Goal: Find specific page/section: Find specific page/section

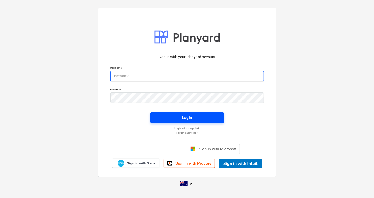
type input "[EMAIL_ADDRESS][DOMAIN_NAME]"
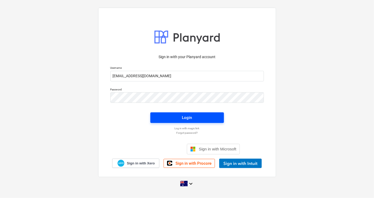
click at [178, 118] on span "Login" at bounding box center [187, 117] width 61 height 7
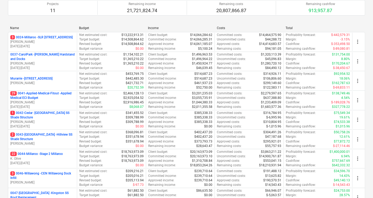
scroll to position [57, 0]
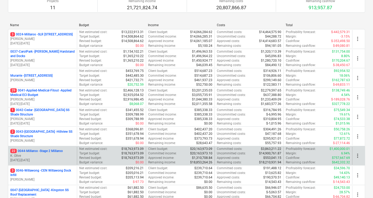
click at [39, 150] on p "22 0044-Millaroo - Stage 2 Millaroo" at bounding box center [36, 151] width 52 height 5
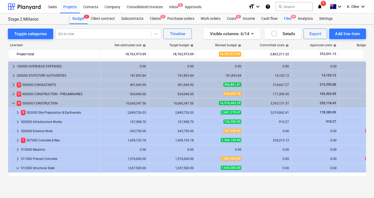
click at [287, 19] on div "Files 9+" at bounding box center [288, 19] width 14 height 11
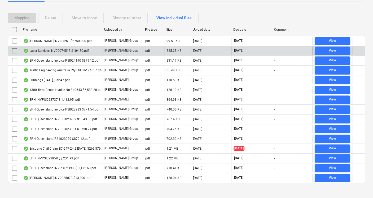
scroll to position [93, 0]
